Goal: Navigation & Orientation: Find specific page/section

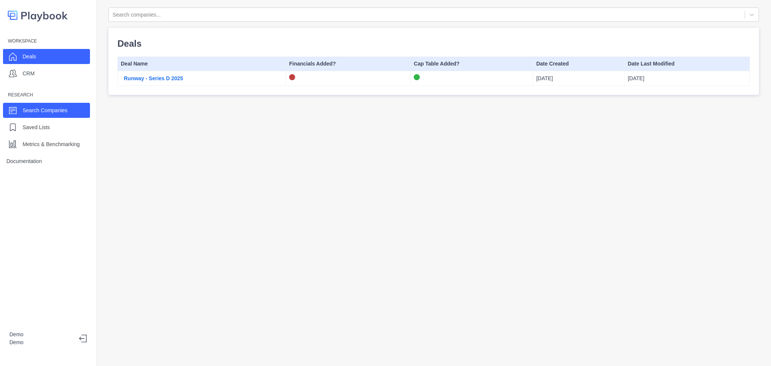
click at [46, 114] on p "Search Companies" at bounding box center [45, 111] width 45 height 8
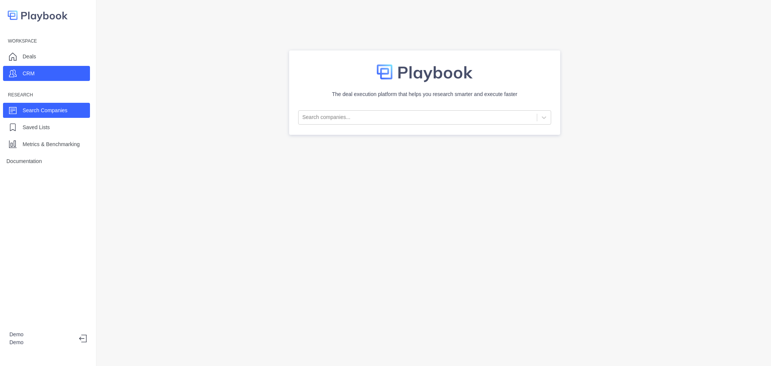
click at [39, 68] on div "CRM" at bounding box center [46, 73] width 87 height 15
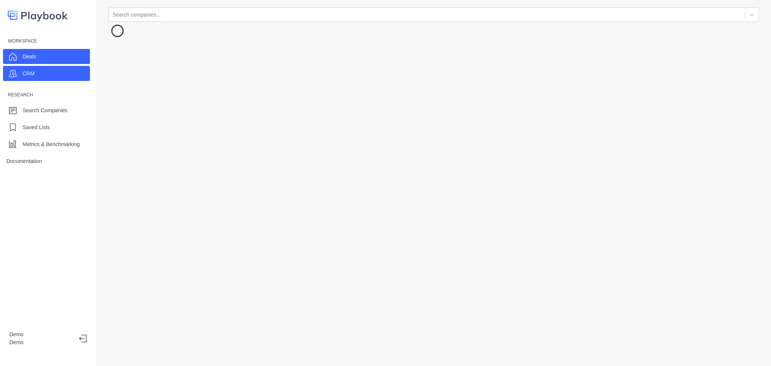
click at [38, 55] on div "Deals" at bounding box center [46, 56] width 87 height 15
